Goal: Task Accomplishment & Management: Manage account settings

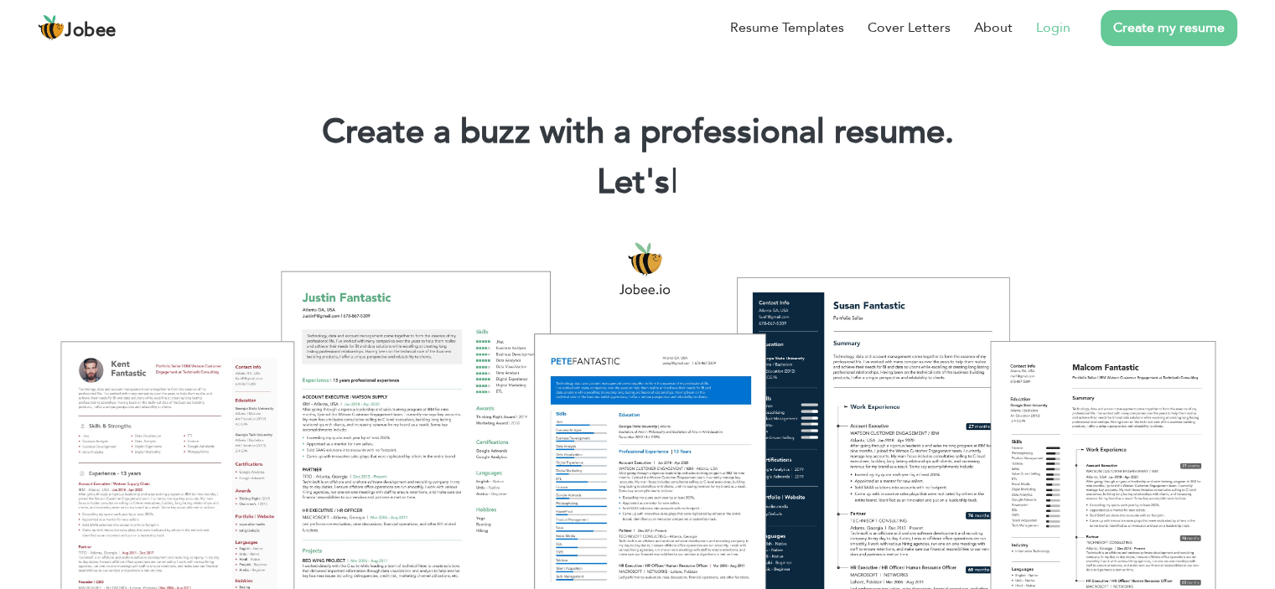
click at [1046, 21] on link "Login" at bounding box center [1053, 28] width 34 height 20
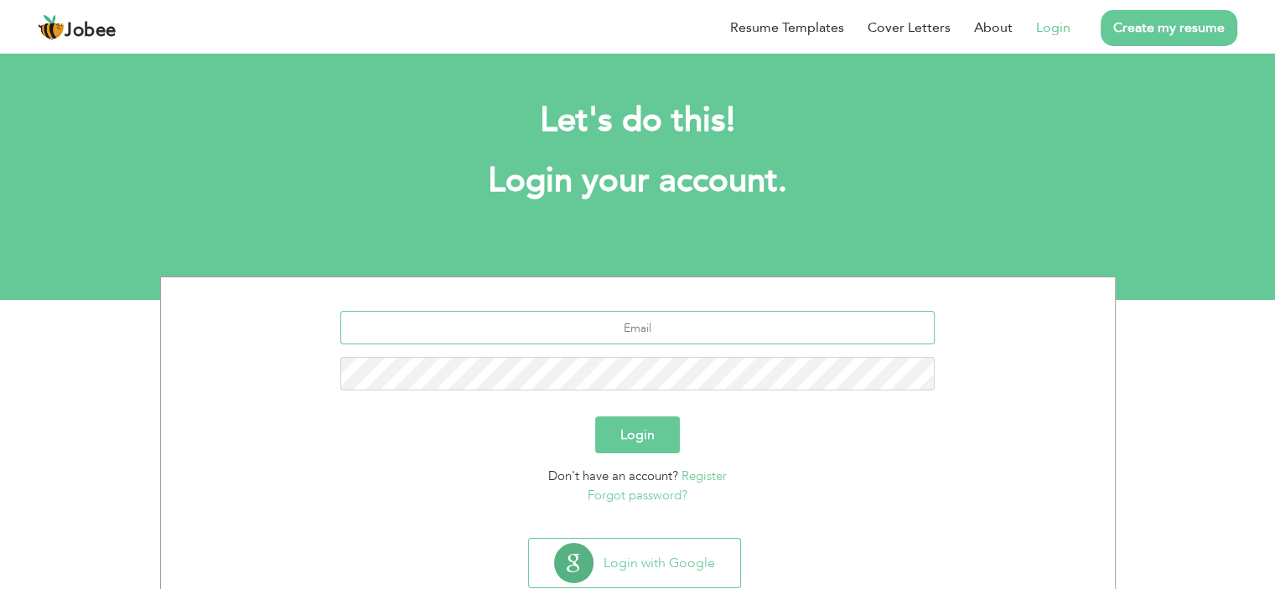
click at [584, 330] on input "text" at bounding box center [637, 328] width 594 height 34
click at [907, 442] on div "Login" at bounding box center [638, 435] width 929 height 37
click at [683, 319] on input "text" at bounding box center [637, 328] width 594 height 34
type input "[EMAIL_ADDRESS][DOMAIN_NAME]"
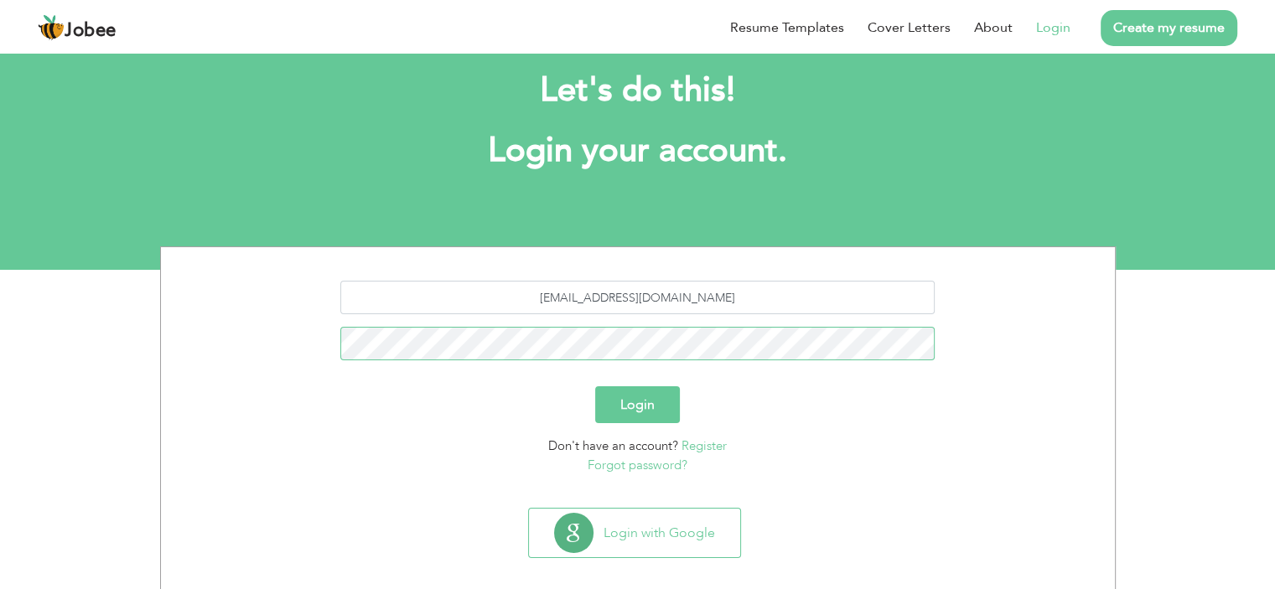
scroll to position [46, 0]
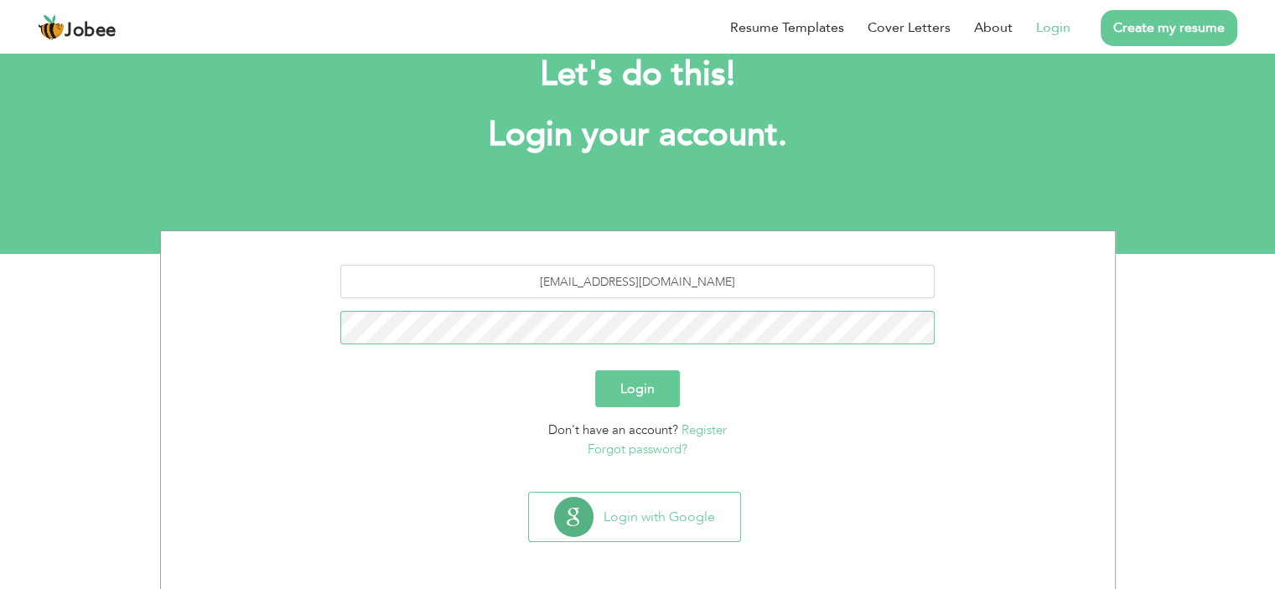
click at [595, 371] on button "Login" at bounding box center [637, 389] width 85 height 37
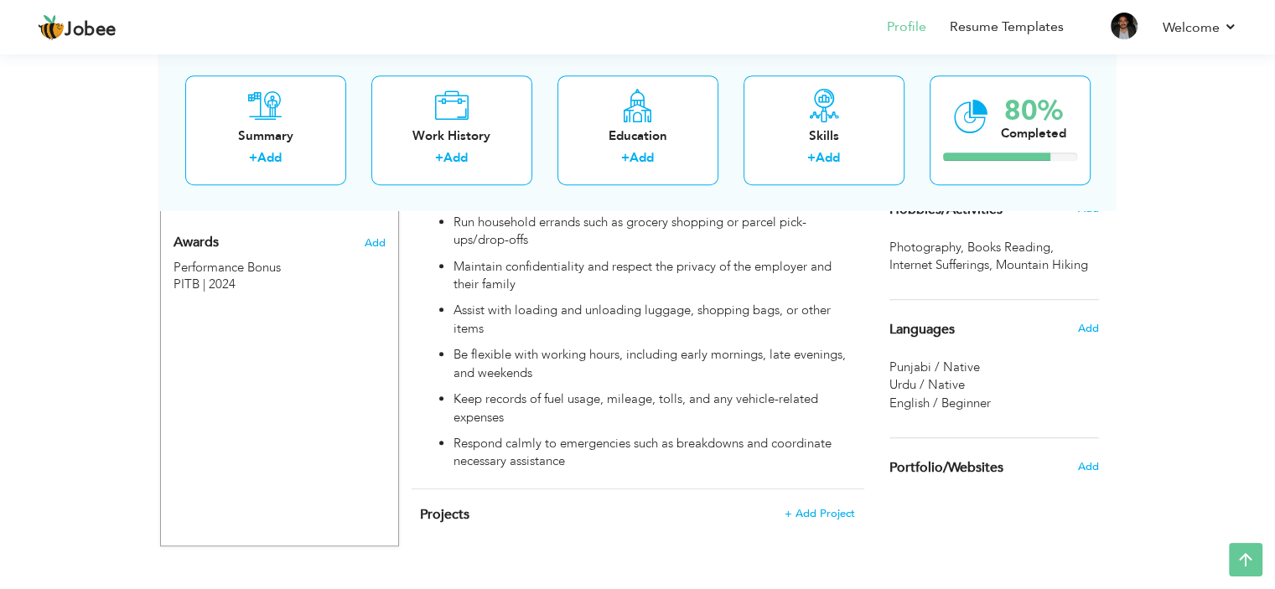
scroll to position [929, 0]
click at [620, 143] on div "Education" at bounding box center [638, 136] width 134 height 18
radio input "true"
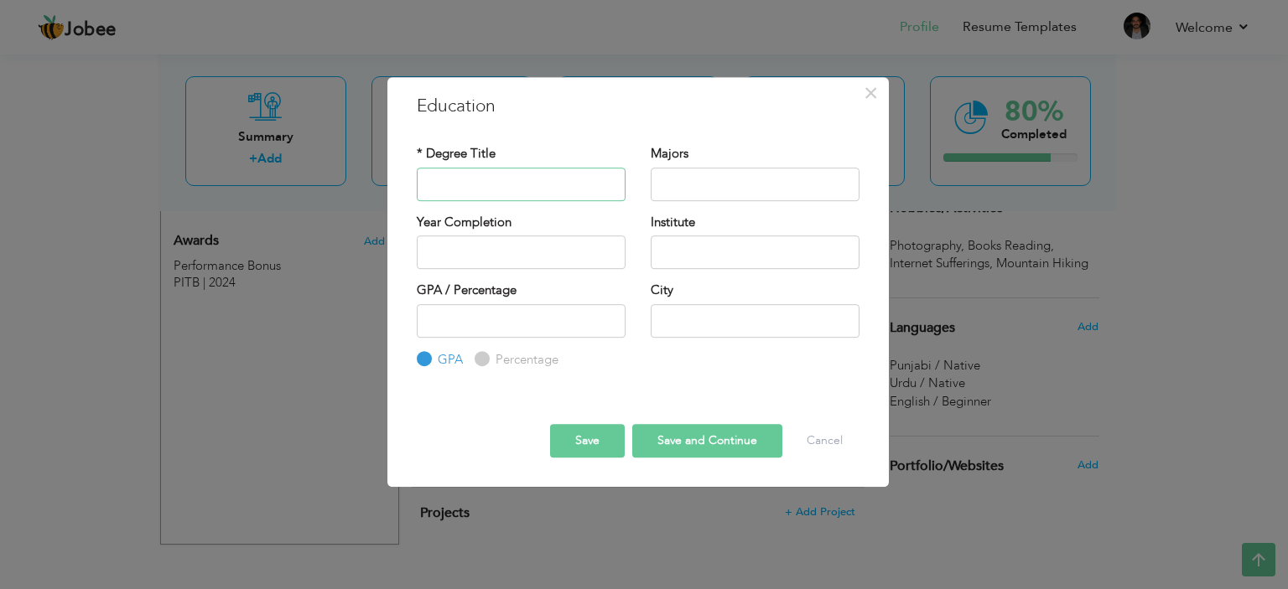
click at [506, 187] on input "text" at bounding box center [521, 185] width 209 height 34
type input "F.A"
click at [727, 179] on input "text" at bounding box center [755, 185] width 209 height 34
type input "Arts"
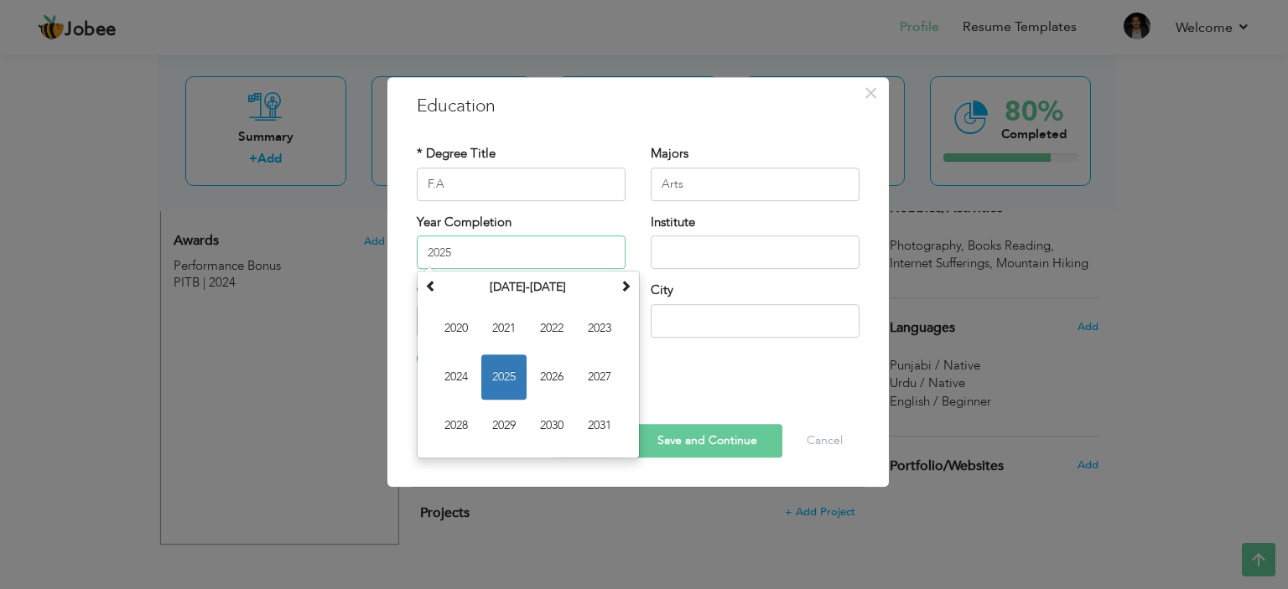
click at [577, 250] on input "2025" at bounding box center [521, 253] width 209 height 34
type input "2"
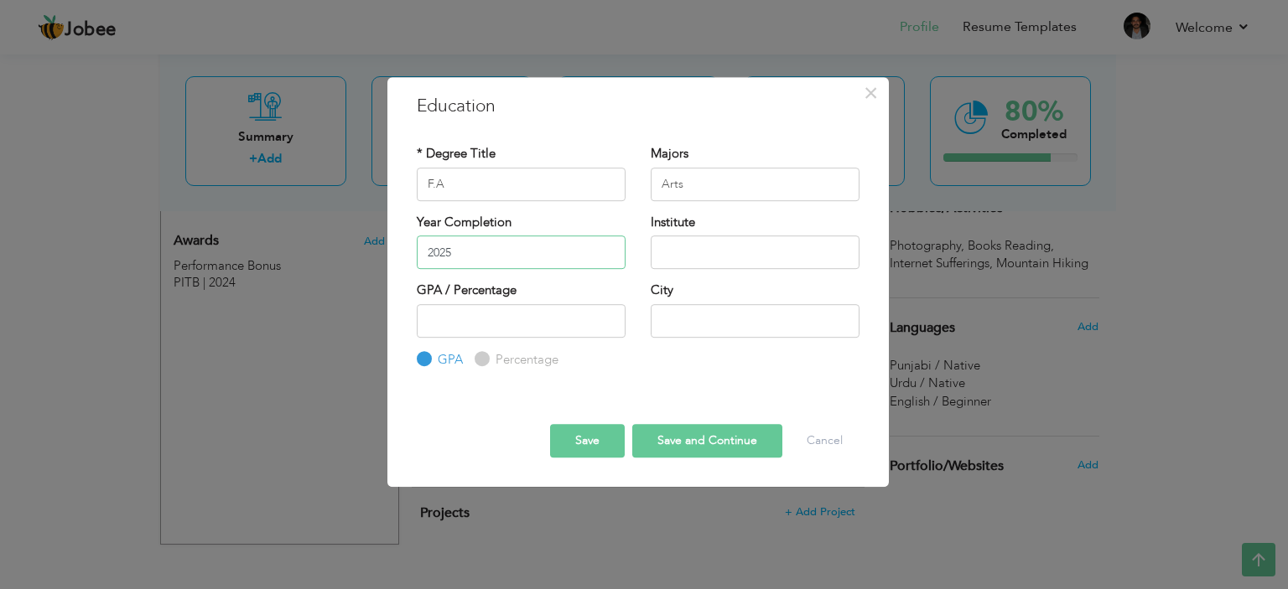
click at [515, 253] on input "2025" at bounding box center [521, 253] width 209 height 34
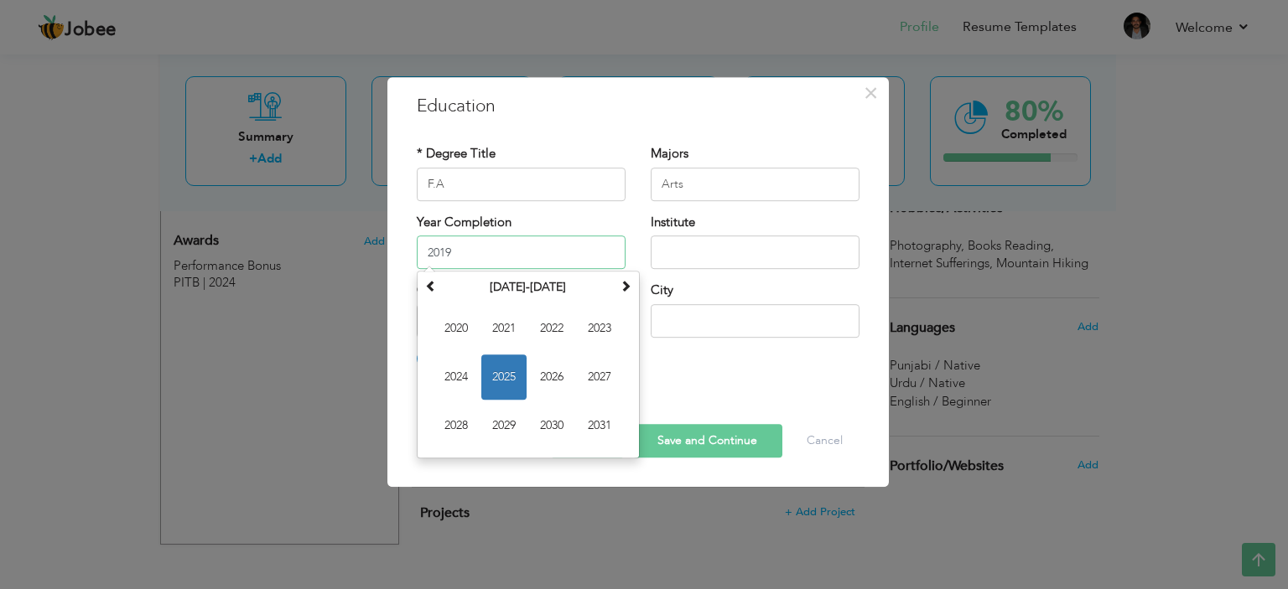
type input "2019"
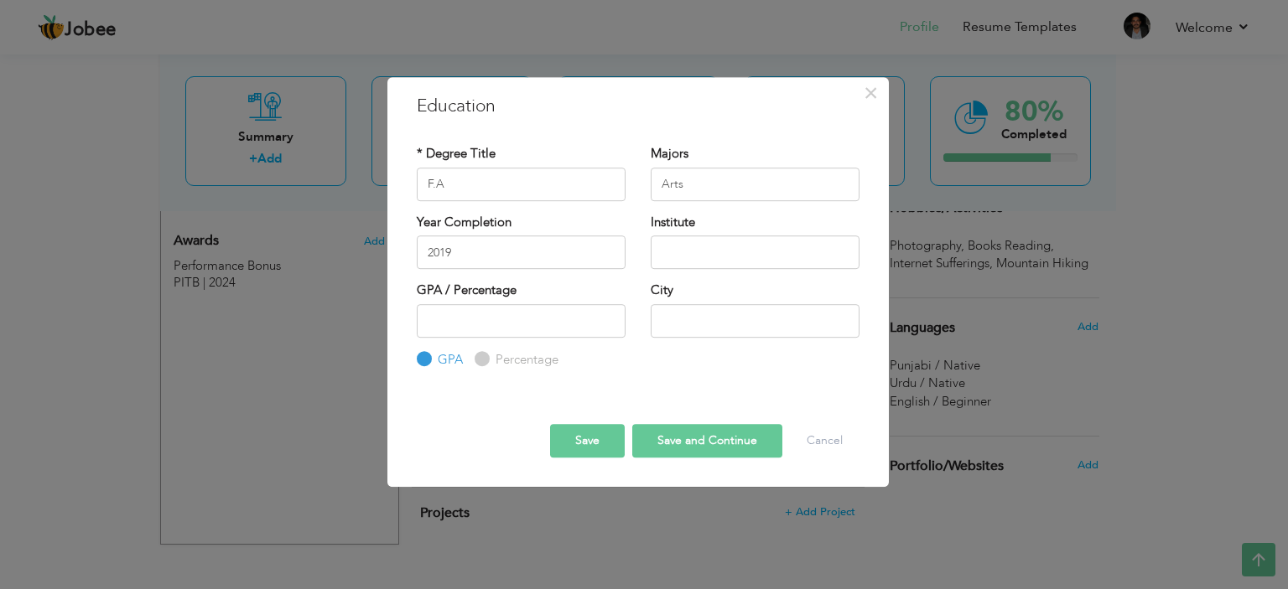
click at [783, 280] on div "Institute" at bounding box center [755, 248] width 234 height 68
click at [859, 101] on button "×" at bounding box center [871, 93] width 27 height 27
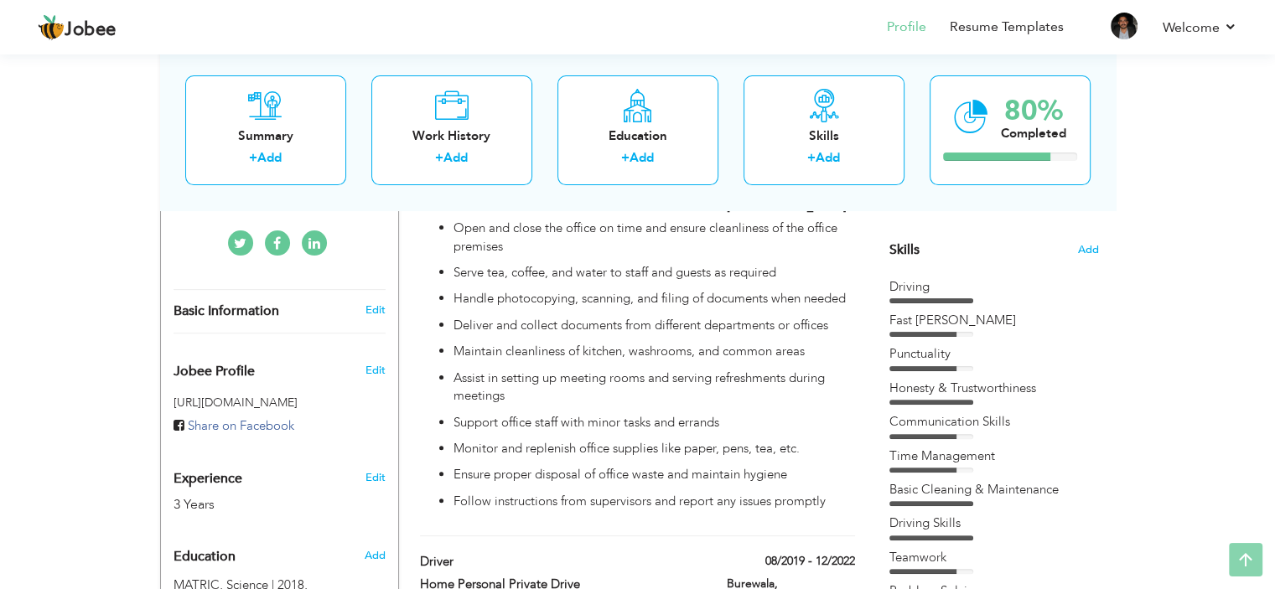
scroll to position [510, 0]
